Goal: Task Accomplishment & Management: Use online tool/utility

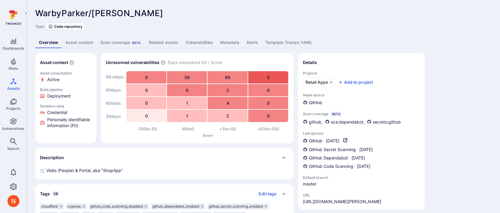
scroll to position [36, 0]
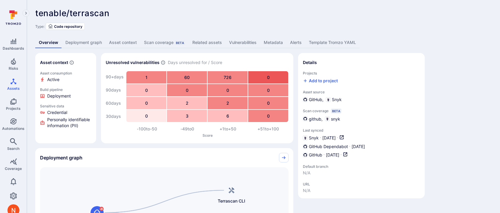
scroll to position [75, 0]
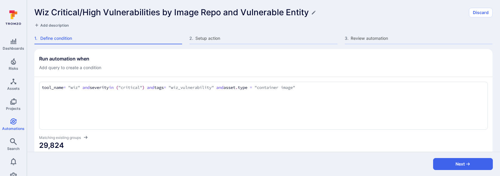
click at [101, 10] on h1 "Wiz Critical/High Vulnerabilities by Image Repo and Vulnerable Entity" at bounding box center [171, 12] width 275 height 10
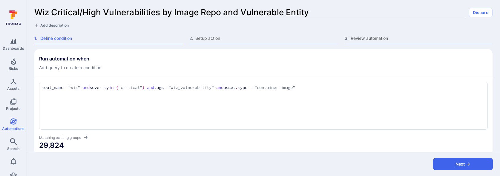
click at [101, 10] on input "Wiz Critical/High Vulnerabilities by Image Repo and Vulnerable Entity" at bounding box center [249, 12] width 431 height 10
type input "Wiz Critical Vulnerabilities by Image Repo and Vulnerable Entity"
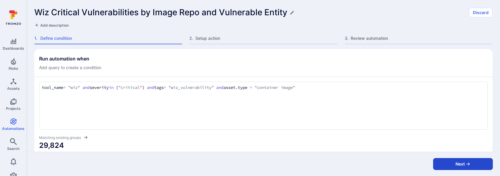
click at [439, 136] on button "Next" at bounding box center [463, 164] width 60 height 12
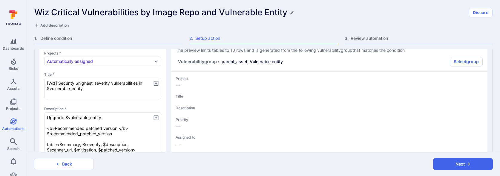
type textarea "x"
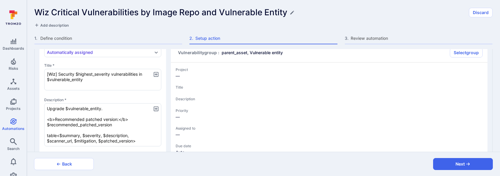
type textarea "x"
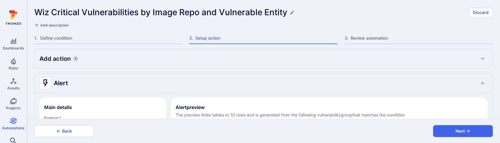
type textarea "x"
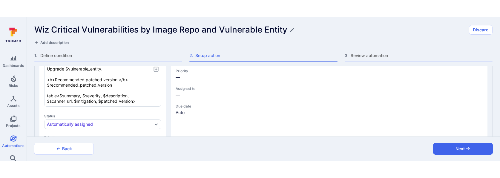
scroll to position [130, 0]
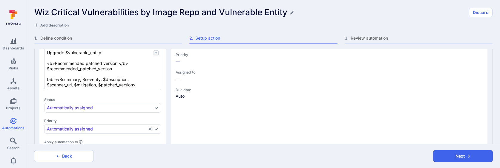
type textarea "x"
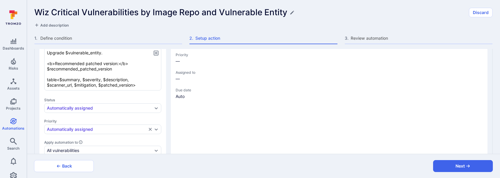
type textarea "x"
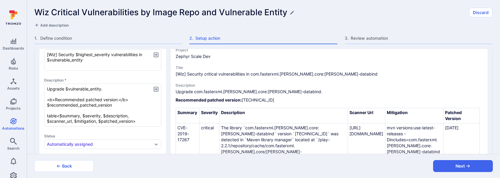
scroll to position [87, 0]
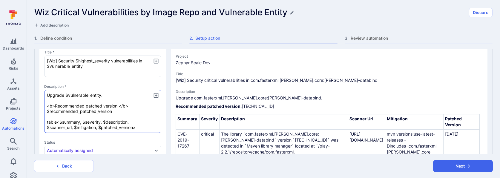
click at [66, 95] on textarea "Upgrade $vulnerable_entity. <b>Recommended patched version:</b> $recommended_pa…" at bounding box center [102, 111] width 117 height 43
type textarea "x"
type textarea "Upgrade <$vulnerable_entity. <b>Recommended patched version:</b> $recommended_p…"
type textarea "x"
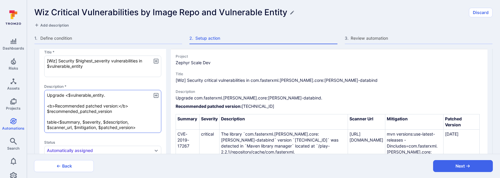
type textarea "Upgrade <b$vulnerable_entity. <b>Recommended patched version:</b> $recommended_…"
type textarea "x"
type textarea "Upgrade <b/$vulnerable_entity. <b>Recommended patched version:</b> $recommended…"
type textarea "x"
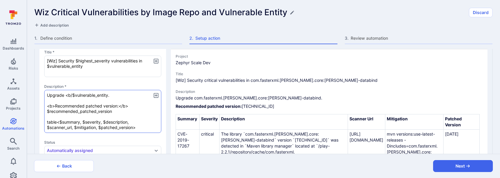
type textarea "x"
type textarea "Upgrade <b$vulnerable_entity. <b>Recommended patched version:</b> $recommended_…"
type textarea "x"
type textarea "Upgrade <b>$vulnerable_entity. <b>Recommended patched version:</b> $recommended…"
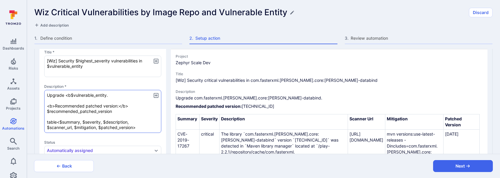
type textarea "x"
type textarea "Upgrade <b>$vulnerable_entity<. <b>Recommended patched version:</b> $recommende…"
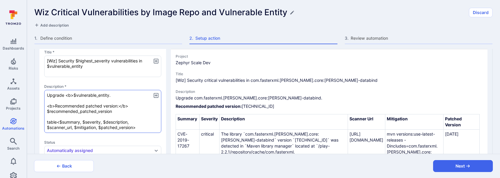
type textarea "x"
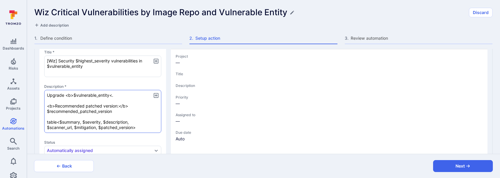
type textarea "x"
type textarea "Upgrade <b>$vulnerable_entity</. <b>Recommended patched version:</b> $recommend…"
type textarea "x"
type textarea "Upgrade <b>$vulnerable_entity</b. <b>Recommended patched version:</b> $recommen…"
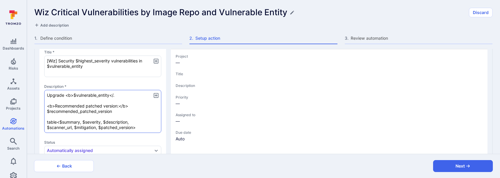
type textarea "x"
type textarea "Upgrade <b>$vulnerable_entity</b>. <b>Recommended patched version:</b> $recomme…"
type textarea "x"
click at [118, 122] on textarea "Upgrade <b>$vulnerable_entity</b>. <b>Recommended patched version:</b> $recomme…" at bounding box center [102, 111] width 117 height 43
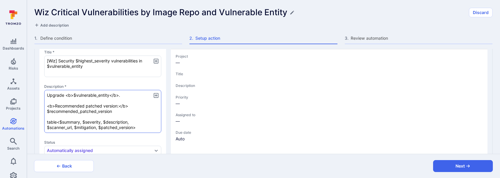
click at [118, 122] on textarea "Upgrade <b>$vulnerable_entity</b>. <b>Recommended patched version:</b> $recomme…" at bounding box center [102, 111] width 117 height 43
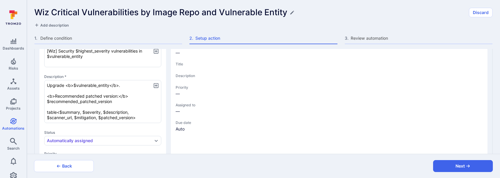
scroll to position [99, 0]
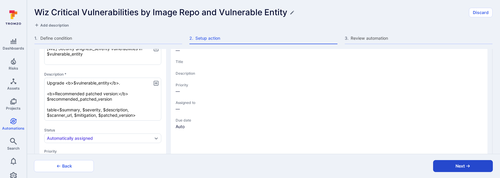
type textarea "Upgrade <b>$vulnerable_entity</b>. <b>Recommended patched version:</b> $recomme…"
click at [454, 136] on button "Next" at bounding box center [463, 166] width 60 height 12
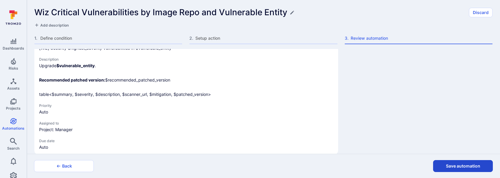
click at [453, 136] on button "Save automation" at bounding box center [463, 166] width 60 height 12
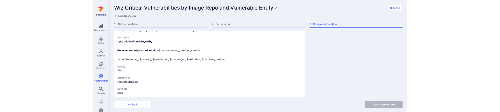
scroll to position [0, 0]
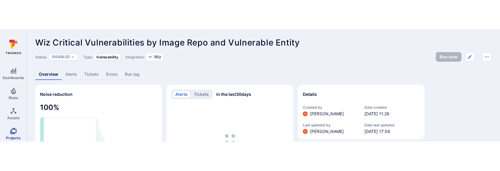
scroll to position [57, 0]
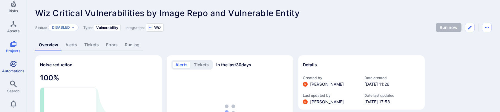
click at [12, 68] on link "Automations" at bounding box center [13, 67] width 27 height 18
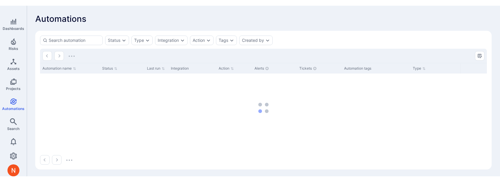
scroll to position [13, 0]
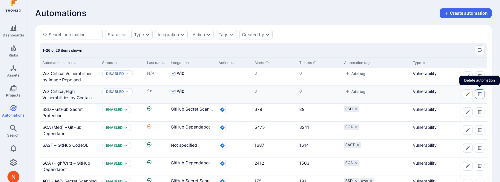
click at [483, 93] on button "Delete automation" at bounding box center [480, 94] width 10 height 10
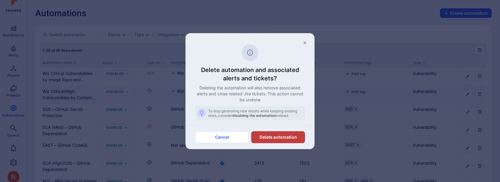
click at [271, 132] on button "Delete automation" at bounding box center [278, 137] width 54 height 12
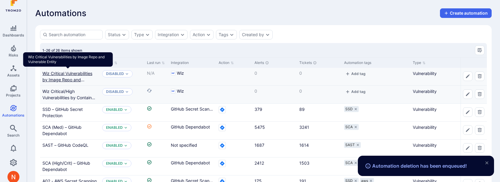
click at [75, 73] on link "Wiz Critical Vulnerabilities by Image Repo and Vulnerable Entity" at bounding box center [67, 80] width 50 height 18
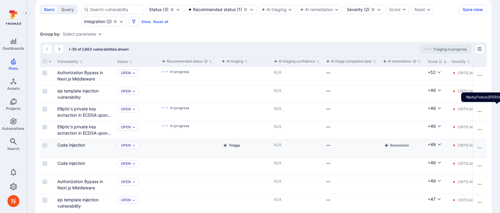
click at [231, 146] on button "Triage" at bounding box center [231, 145] width 19 height 7
